Goal: Use online tool/utility: Utilize a website feature to perform a specific function

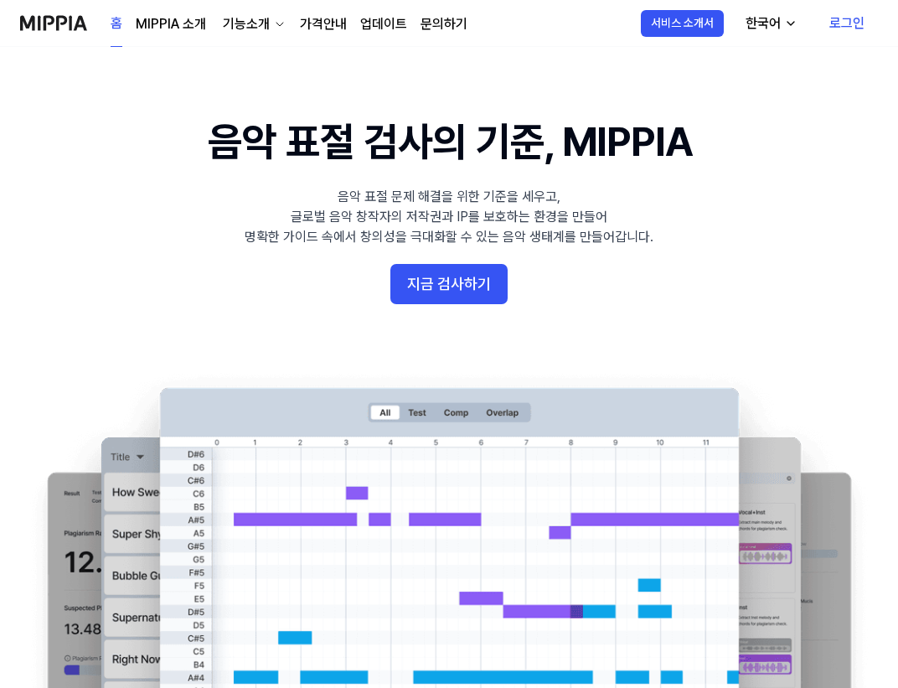
click at [868, 23] on link "로그인" at bounding box center [847, 23] width 62 height 47
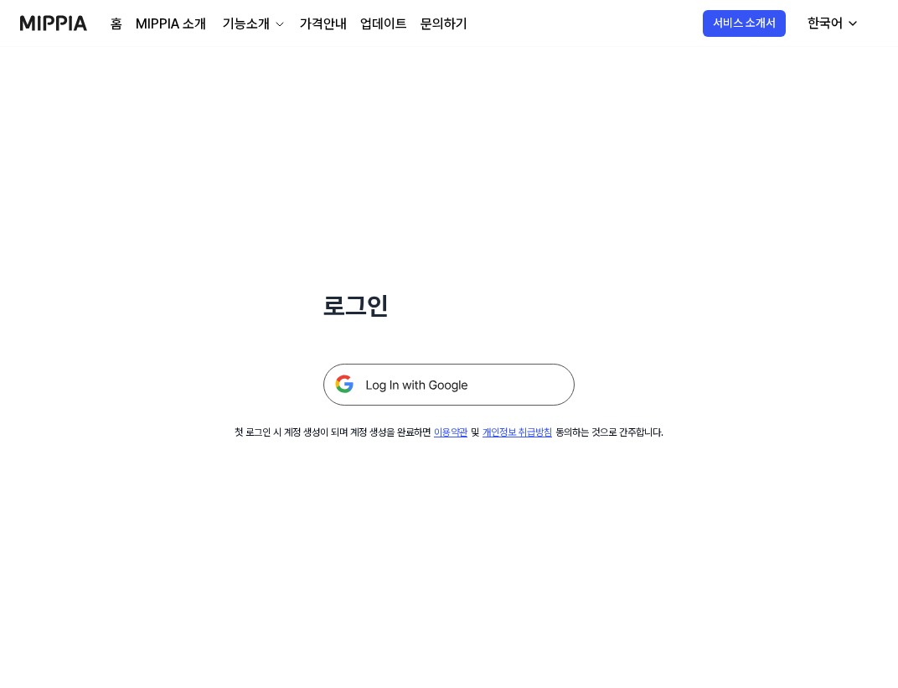
click at [399, 369] on img at bounding box center [448, 385] width 251 height 42
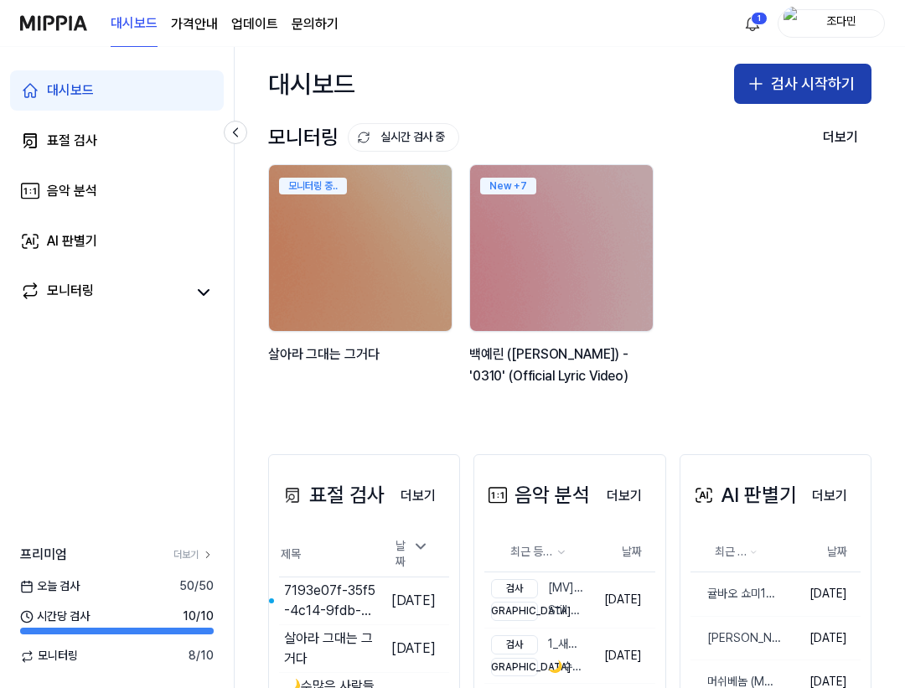
click at [758, 83] on icon "button" at bounding box center [756, 84] width 20 height 20
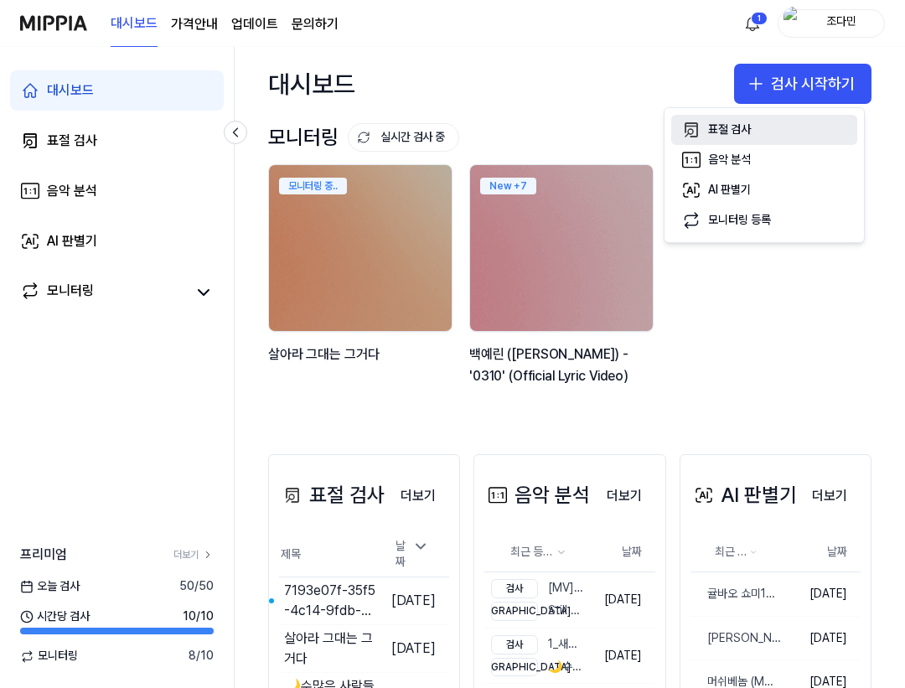
click at [712, 123] on div "표절 검사" at bounding box center [729, 129] width 43 height 17
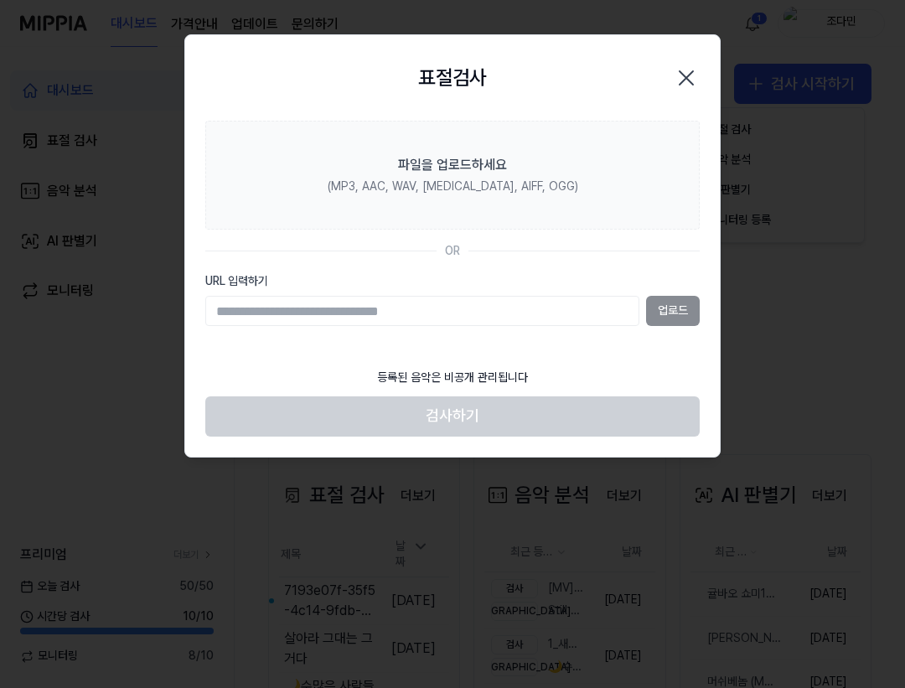
click at [395, 338] on section "파일을 업로드하세요 (MP3, AAC, WAV, [MEDICAL_DATA], AIFF, OGG) OR URL 입력하기 업로드" at bounding box center [452, 240] width 535 height 239
click at [403, 312] on input "URL 입력하기" at bounding box center [422, 311] width 434 height 30
paste input "**********"
type input "**********"
click at [664, 306] on button "업로드" at bounding box center [673, 311] width 54 height 30
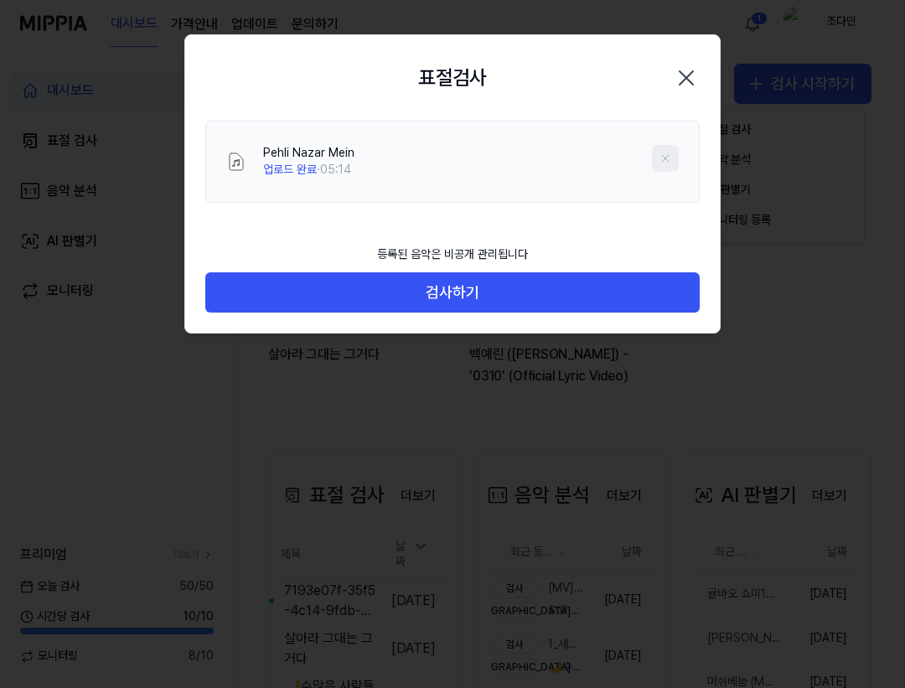
click at [655, 163] on button at bounding box center [665, 158] width 27 height 27
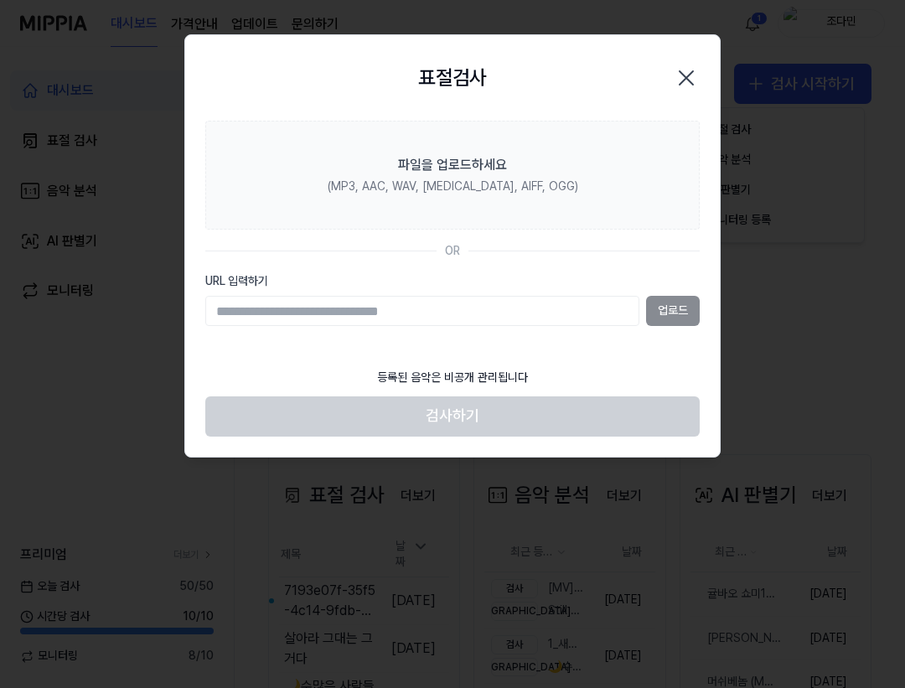
click at [678, 83] on icon "button" at bounding box center [686, 78] width 27 height 27
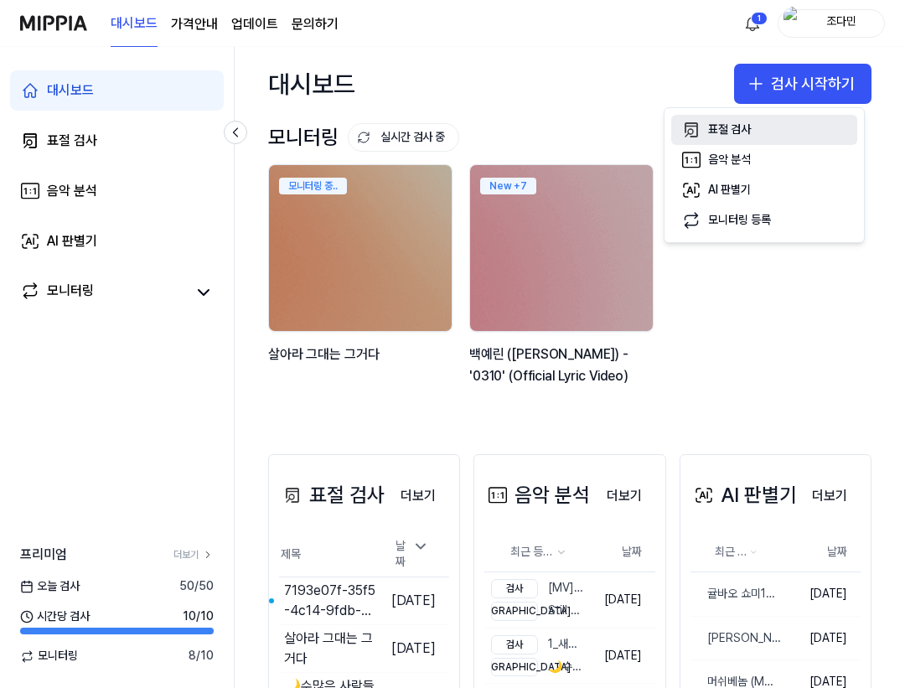
click at [742, 131] on div "표절 검사" at bounding box center [729, 129] width 43 height 17
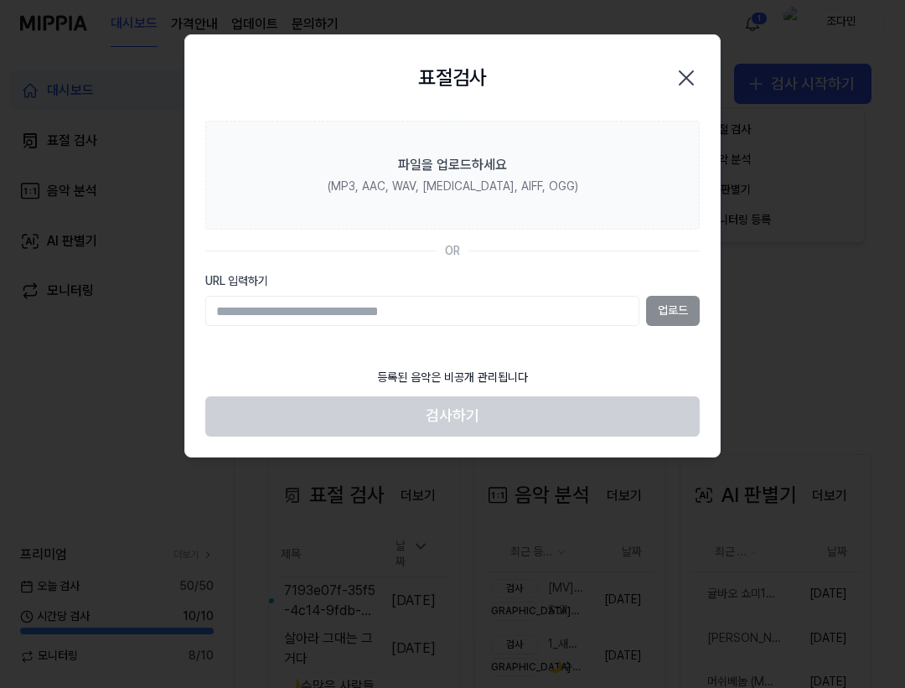
click at [333, 354] on section "파일을 업로드하세요 (MP3, AAC, WAV, [MEDICAL_DATA], AIFF, OGG) OR URL 입력하기 업로드" at bounding box center [452, 240] width 535 height 239
click at [390, 280] on label "URL 입력하기" at bounding box center [452, 281] width 494 height 17
click at [390, 296] on input "URL 입력하기" at bounding box center [422, 311] width 434 height 30
click at [682, 61] on div "표절검사 닫기" at bounding box center [452, 77] width 494 height 45
